Goal: Check status

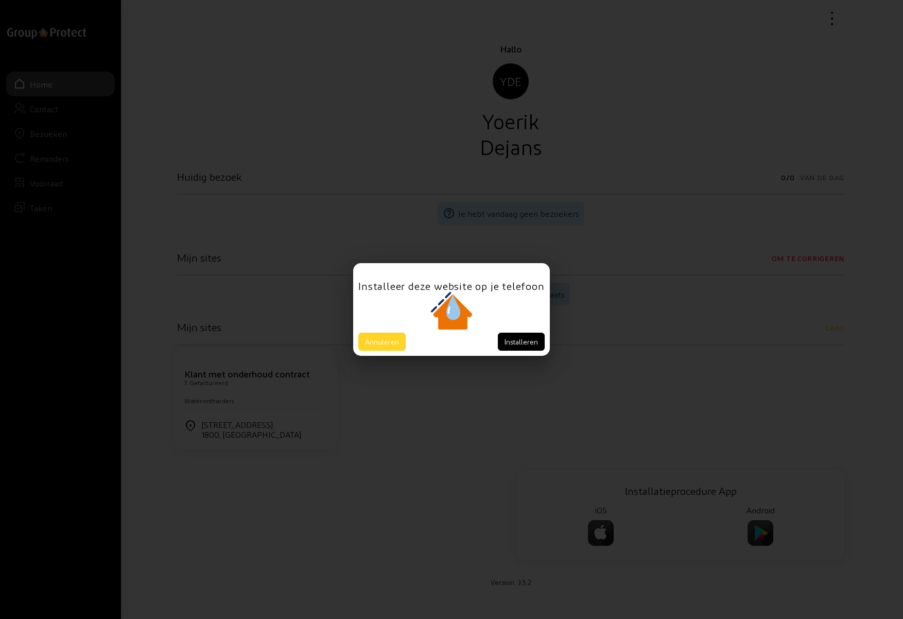
click at [389, 341] on button "Annuleren" at bounding box center [381, 342] width 47 height 18
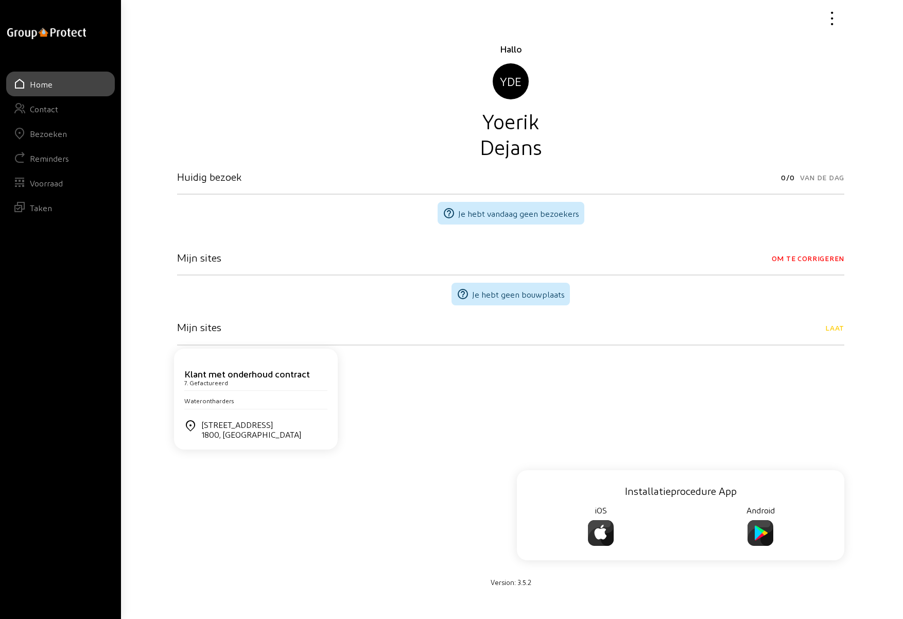
click at [54, 136] on div "Bezoeken" at bounding box center [48, 134] width 37 height 10
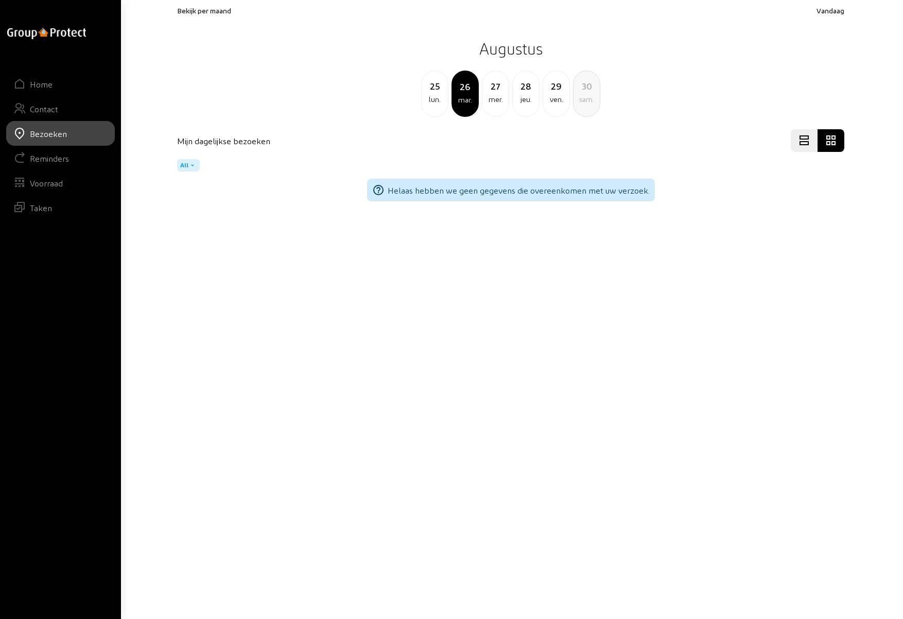
click at [496, 89] on div "27" at bounding box center [496, 86] width 26 height 14
click at [496, 89] on div "28" at bounding box center [496, 86] width 26 height 14
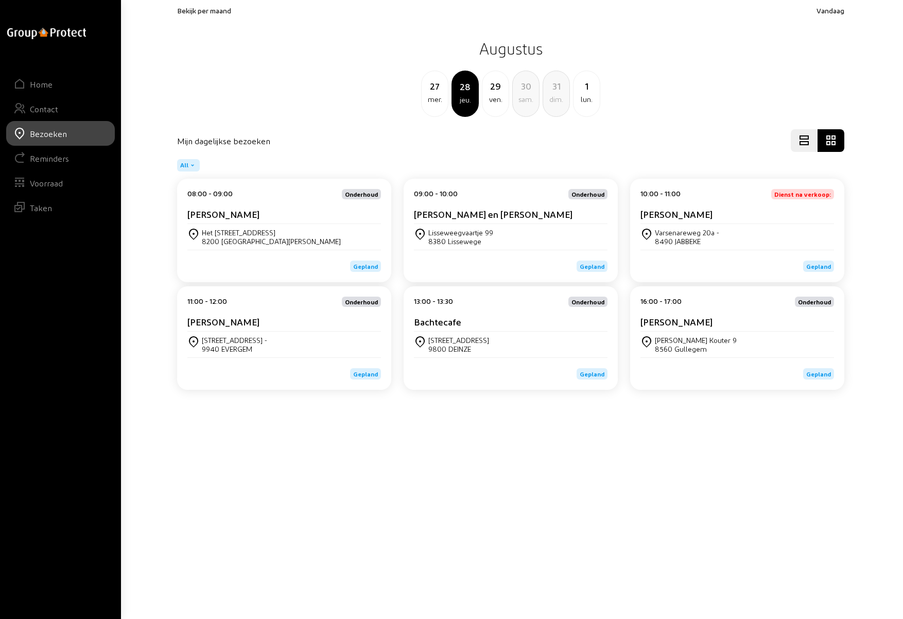
click at [692, 331] on div "[PERSON_NAME]" at bounding box center [738, 323] width 194 height 15
